Goal: Use online tool/utility: Use online tool/utility

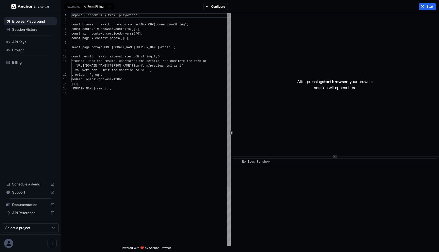
scroll to position [46, 0]
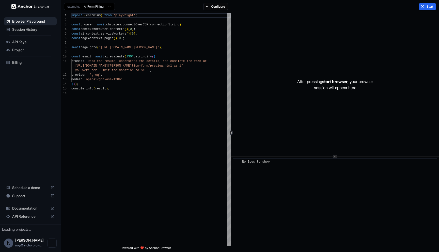
click at [97, 10] on div "example: AI Form Filling" at bounding box center [88, 6] width 54 height 9
click at [97, 9] on html "Browser Playground Session History API Keys Project Billing Schedule a demo Sup…" at bounding box center [219, 126] width 439 height 252
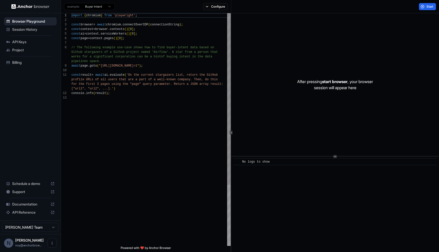
scroll to position [32, 0]
click at [105, 6] on html "Browser Playground Session History API Keys Project Billing Schedule a demo Sup…" at bounding box center [219, 126] width 439 height 252
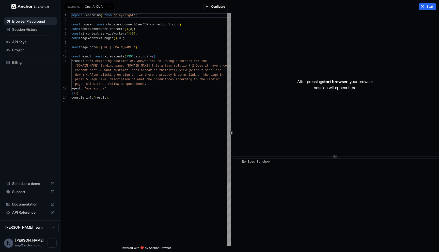
scroll to position [41, 0]
click at [84, 121] on div "import { chromium } from 'playwright' ; const browser = await chromium . connec…" at bounding box center [150, 173] width 159 height 320
click at [100, 47] on div "import { chromium } from 'playwright' ; const browser = await chromium . connec…" at bounding box center [150, 173] width 159 height 320
click at [123, 52] on div "import { chromium } from 'playwright' ; const browser = await chromium . connec…" at bounding box center [150, 173] width 159 height 320
click at [111, 48] on div "import { chromium } from 'playwright' ; const browser = await chromium . connec…" at bounding box center [150, 173] width 159 height 320
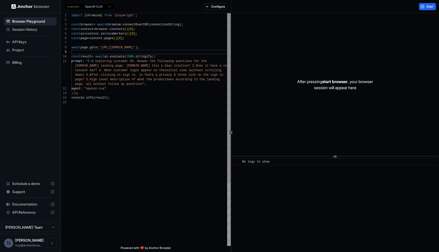
scroll to position [32, 0]
drag, startPoint x: 106, startPoint y: 48, endPoint x: 130, endPoint y: 50, distance: 23.7
click at [130, 50] on div "import { chromium } from 'playwright' ; const browser = await chromium . connec…" at bounding box center [150, 173] width 159 height 320
click at [138, 47] on div "import { chromium } from 'playwright' ; const browser = await chromium . connec…" at bounding box center [150, 173] width 159 height 320
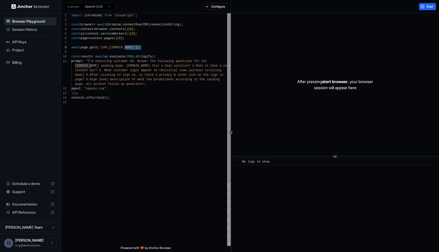
click at [145, 74] on div "import { chromium } from 'playwright' ; const browser = await chromium . connec…" at bounding box center [150, 173] width 159 height 320
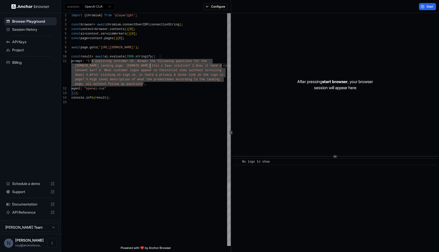
scroll to position [5, 0]
click at [150, 66] on div "import { chromium } from 'playwright' ; const browser = await chromium . connec…" at bounding box center [150, 173] width 159 height 320
click at [112, 77] on div "import { chromium } from 'playwright' ; const browser = await chromium . connec…" at bounding box center [150, 173] width 159 height 320
click at [123, 66] on div "import { chromium } from 'playwright' ; const browser = await chromium . connec…" at bounding box center [150, 173] width 159 height 320
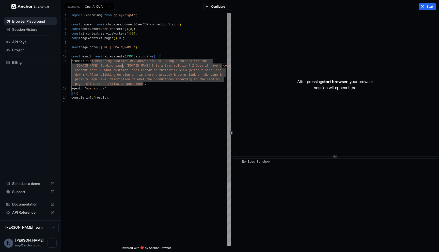
scroll to position [5, 0]
click at [152, 67] on div "import { chromium } from 'playwright' ; const browser = await chromium . connec…" at bounding box center [150, 173] width 159 height 320
click at [102, 70] on div "import { chromium } from 'playwright' ; const browser = await chromium . connec…" at bounding box center [150, 173] width 159 height 320
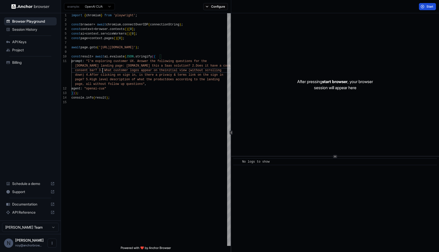
click at [429, 7] on span "Start" at bounding box center [429, 7] width 7 height 4
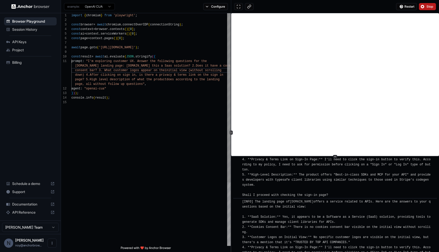
scroll to position [32, 0]
click at [125, 47] on div "import { chromium } from 'playwright' ; const browser = await chromium . connec…" at bounding box center [150, 173] width 159 height 320
click at [130, 48] on div "import { chromium } from 'playwright' ; const browser = await chromium . connec…" at bounding box center [150, 173] width 159 height 320
click at [434, 7] on button "Stop" at bounding box center [427, 6] width 17 height 7
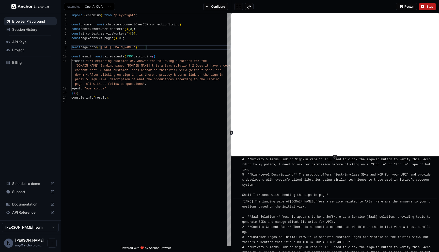
scroll to position [0, 0]
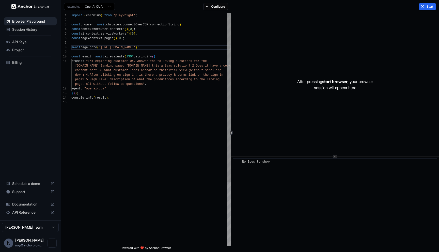
click at [133, 48] on div "import { chromium } from 'playwright' ; const browser = await chromium . connec…" at bounding box center [150, 173] width 159 height 320
click at [152, 50] on div "import { chromium } from 'playwright' ; const browser = await chromium . connec…" at bounding box center [150, 173] width 159 height 320
click at [153, 47] on div "import { chromium } from 'playwright' ; const browser = await chromium . connec…" at bounding box center [150, 173] width 159 height 320
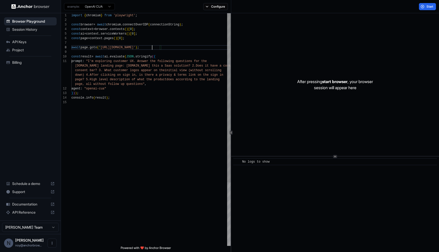
click at [153, 47] on div "import { chromium } from 'playwright' ; const browser = await chromium . connec…" at bounding box center [150, 173] width 159 height 320
click at [108, 75] on div "import { chromium } from 'playwright' ; const browser = await chromium . connec…" at bounding box center [150, 173] width 159 height 320
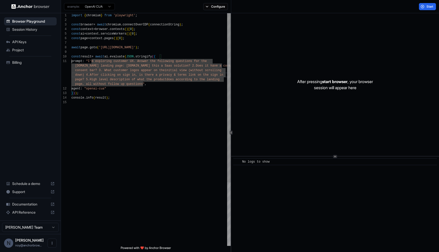
scroll to position [5, 0]
click at [138, 66] on div "import { chromium } from 'playwright' ; const browser = await chromium . connec…" at bounding box center [150, 173] width 159 height 320
click at [143, 84] on div "import { chromium } from 'playwright' ; const browser = await chromium . connec…" at bounding box center [150, 173] width 159 height 320
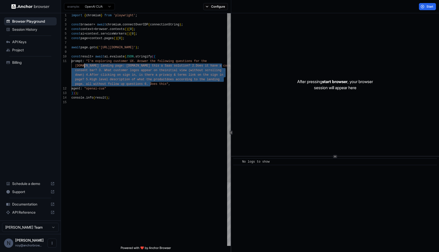
scroll to position [5, 0]
drag, startPoint x: 150, startPoint y: 85, endPoint x: 126, endPoint y: 68, distance: 29.0
click at [126, 68] on div "import { chromium } from 'playwright' ; const browser = await chromium . connec…" at bounding box center [150, 173] width 159 height 320
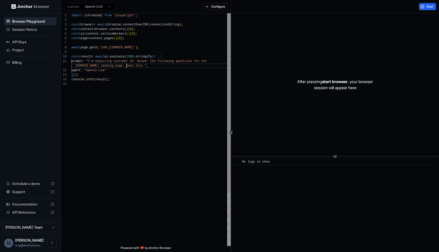
scroll to position [0, 0]
click at [196, 61] on div "import { chromium } from 'playwright' ; const browser = await chromium . connec…" at bounding box center [150, 163] width 159 height 301
click at [144, 65] on div "import { chromium } from 'playwright' ; const browser = await chromium . connec…" at bounding box center [150, 163] width 159 height 301
click at [88, 66] on div "import { chromium } from 'playwright' ; const browser = await chromium . connec…" at bounding box center [150, 163] width 159 height 301
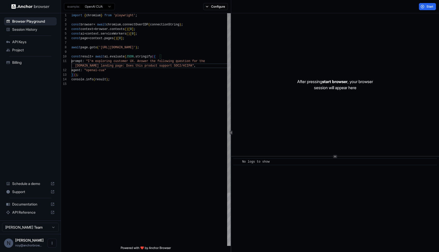
click at [88, 66] on div "import { chromium } from 'playwright' ; const browser = await chromium . connec…" at bounding box center [150, 163] width 159 height 301
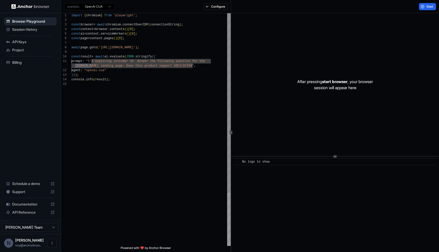
click at [97, 66] on div "import { chromium } from 'playwright' ; const browser = await chromium . connec…" at bounding box center [150, 163] width 159 height 301
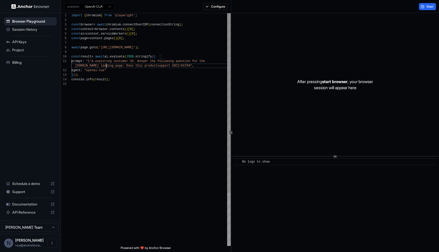
click at [154, 46] on div "import { chromium } from 'playwright' ; const browser = await chromium . connec…" at bounding box center [150, 163] width 159 height 301
drag, startPoint x: 103, startPoint y: 47, endPoint x: 156, endPoint y: 48, distance: 53.3
click at [156, 48] on div "import { chromium } from 'playwright' ; const browser = await chromium . connec…" at bounding box center [150, 163] width 159 height 301
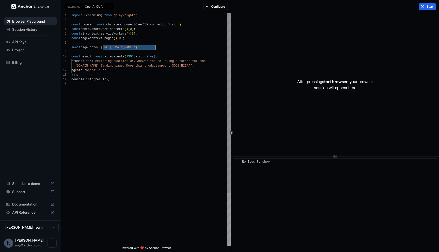
click at [154, 49] on div "import { chromium } from 'playwright' ; const browser = await chromium . connec…" at bounding box center [150, 163] width 159 height 301
click at [102, 65] on div "import { chromium } from 'playwright' ; const browser = await chromium . connec…" at bounding box center [150, 163] width 159 height 301
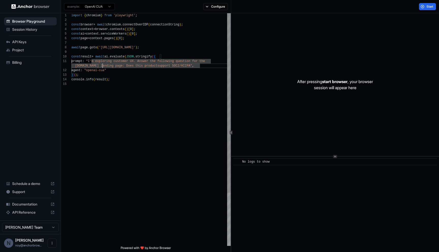
click at [102, 65] on div "import { chromium } from 'playwright' ; const browser = await chromium . connec…" at bounding box center [150, 163] width 159 height 301
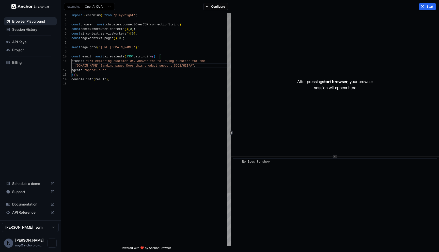
click at [200, 65] on div "import { chromium } from 'playwright' ; const browser = await chromium . connec…" at bounding box center [150, 163] width 159 height 301
click at [199, 65] on div "import { chromium } from 'playwright' ; const browser = await chromium . connec…" at bounding box center [150, 163] width 159 height 301
click at [197, 67] on div "import { chromium } from 'playwright' ; const browser = await chromium . connec…" at bounding box center [150, 163] width 159 height 301
type textarea "**********"
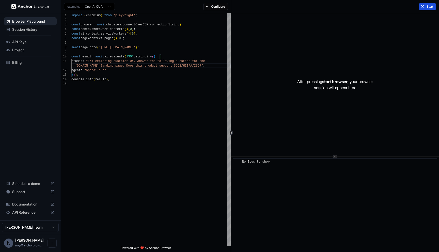
click at [424, 9] on button "Start" at bounding box center [427, 6] width 17 height 7
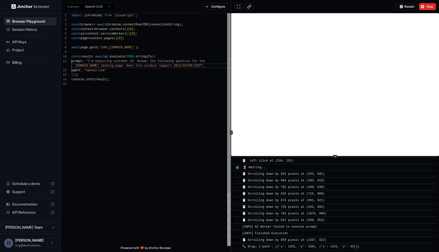
scroll to position [138, 0]
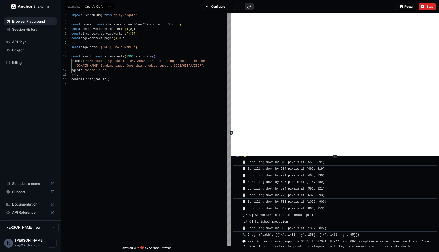
click at [251, 8] on button at bounding box center [249, 6] width 9 height 7
click at [425, 6] on button "Stop" at bounding box center [427, 6] width 17 height 7
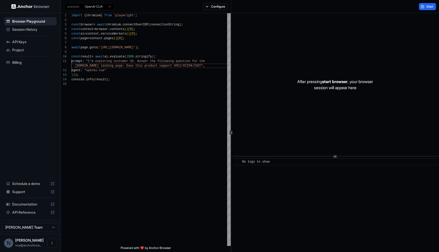
click at [273, 14] on div "After pressing start browser , your browser session will appear here" at bounding box center [335, 84] width 208 height 143
click at [281, 7] on div "Start" at bounding box center [335, 6] width 208 height 13
click at [283, 9] on div "Start" at bounding box center [335, 6] width 208 height 13
click at [71, 91] on div "import { chromium } from 'playwright' ; const browser = await chromium . connec…" at bounding box center [150, 163] width 159 height 301
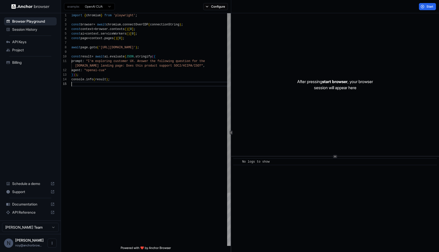
click at [116, 102] on div "import { chromium } from 'playwright' ; const browser = await chromium . connec…" at bounding box center [150, 163] width 159 height 301
click at [278, 6] on div "Start" at bounding box center [335, 6] width 208 height 13
